Goal: Use online tool/utility: Use online tool/utility

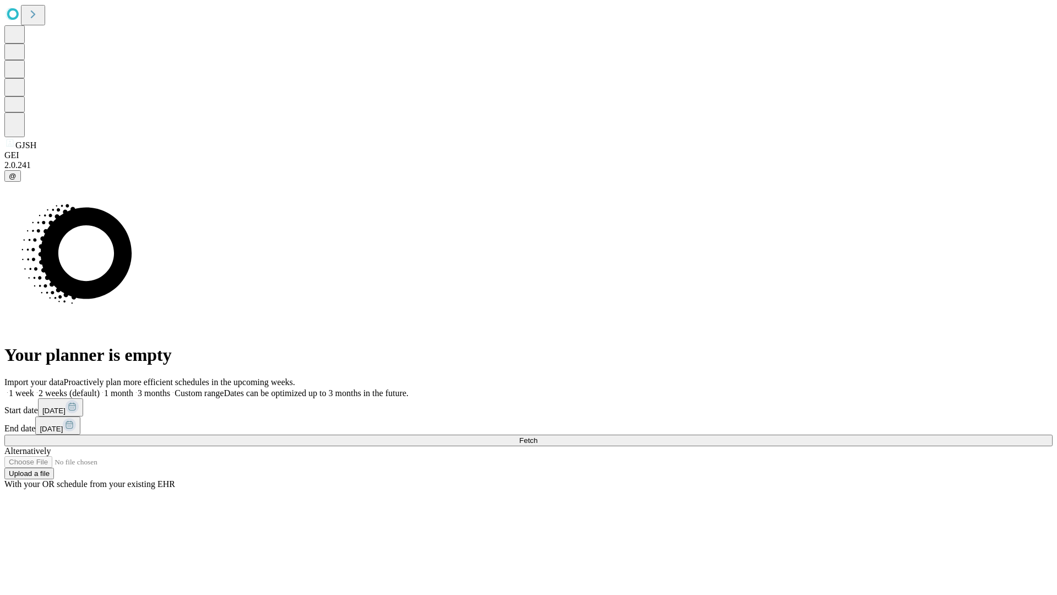
click at [537, 436] on span "Fetch" at bounding box center [528, 440] width 18 height 8
